Goal: Information Seeking & Learning: Learn about a topic

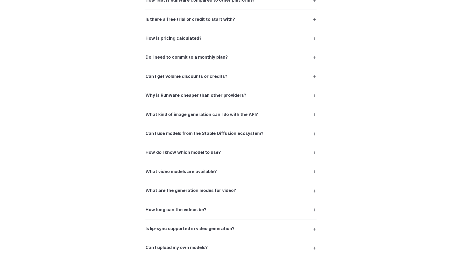
scroll to position [764, 0]
click at [196, 35] on summary "How is pricing calculated?" at bounding box center [230, 39] width 171 height 10
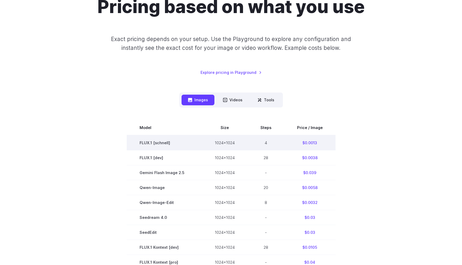
scroll to position [73, 0]
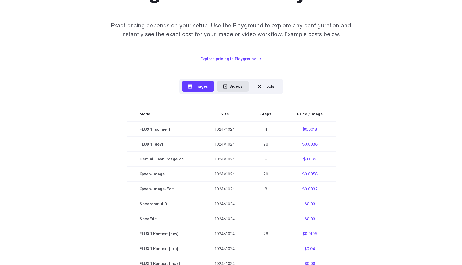
click at [241, 86] on button "Videos" at bounding box center [232, 86] width 32 height 10
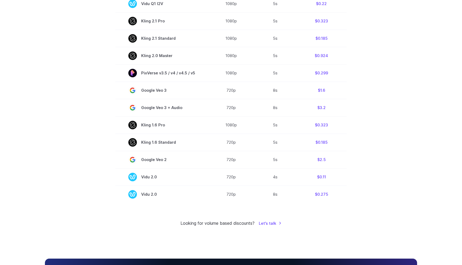
scroll to position [360, 0]
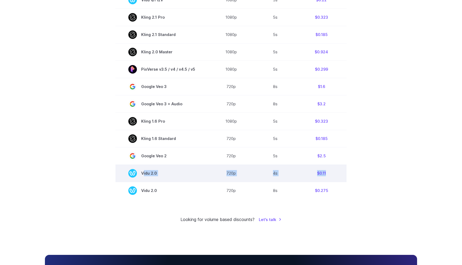
drag, startPoint x: 329, startPoint y: 175, endPoint x: 142, endPoint y: 175, distance: 186.4
click at [142, 175] on tr "Vidu 2.0 720p 4s $0.11" at bounding box center [230, 173] width 231 height 17
click at [142, 175] on span "Vidu 2.0" at bounding box center [161, 173] width 67 height 9
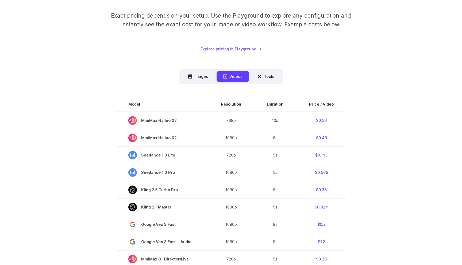
scroll to position [91, 0]
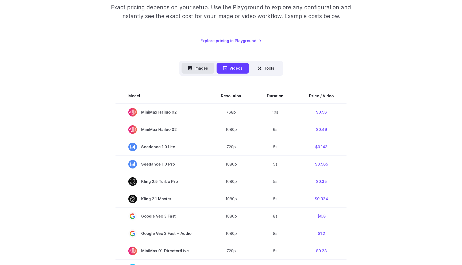
click at [205, 66] on button "Images" at bounding box center [197, 68] width 33 height 10
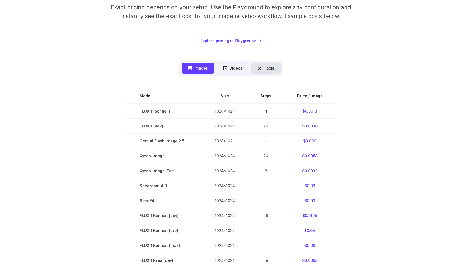
click at [263, 65] on button "Tools" at bounding box center [266, 68] width 30 height 10
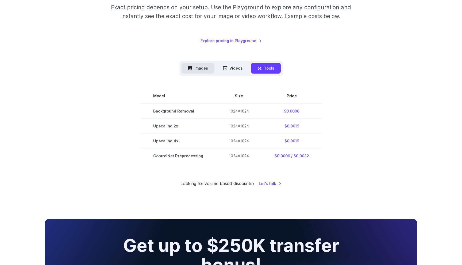
click at [201, 68] on button "Images" at bounding box center [197, 68] width 33 height 10
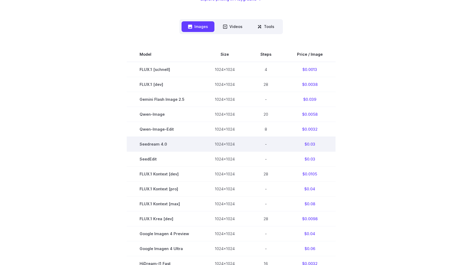
scroll to position [134, 0]
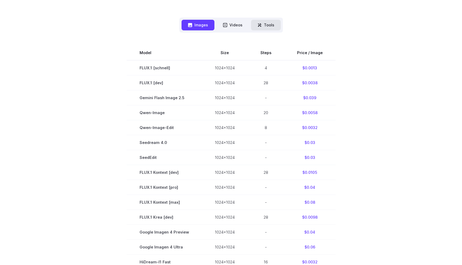
click at [273, 23] on button "Tools" at bounding box center [266, 25] width 30 height 10
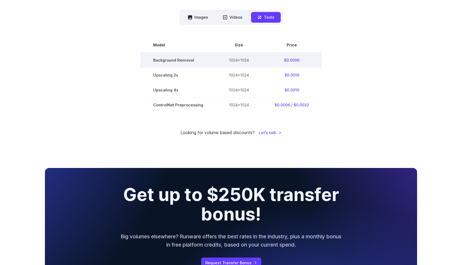
scroll to position [127, 0]
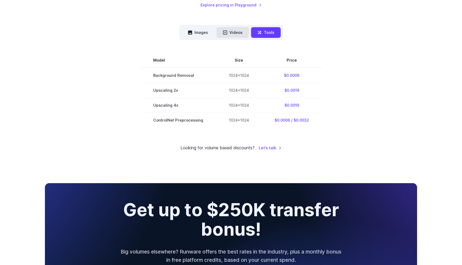
click at [232, 30] on button "Videos" at bounding box center [232, 32] width 32 height 10
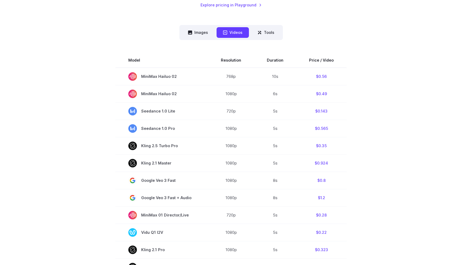
drag, startPoint x: 110, startPoint y: 53, endPoint x: 357, endPoint y: 93, distance: 250.5
click at [357, 93] on section "Model Resolution Duration Price / Video MiniMax Hailuo 02 768p 10s $0.56 MiniMa…" at bounding box center [231, 243] width 372 height 380
click at [200, 33] on button "Images" at bounding box center [197, 32] width 33 height 10
